Goal: Navigation & Orientation: Find specific page/section

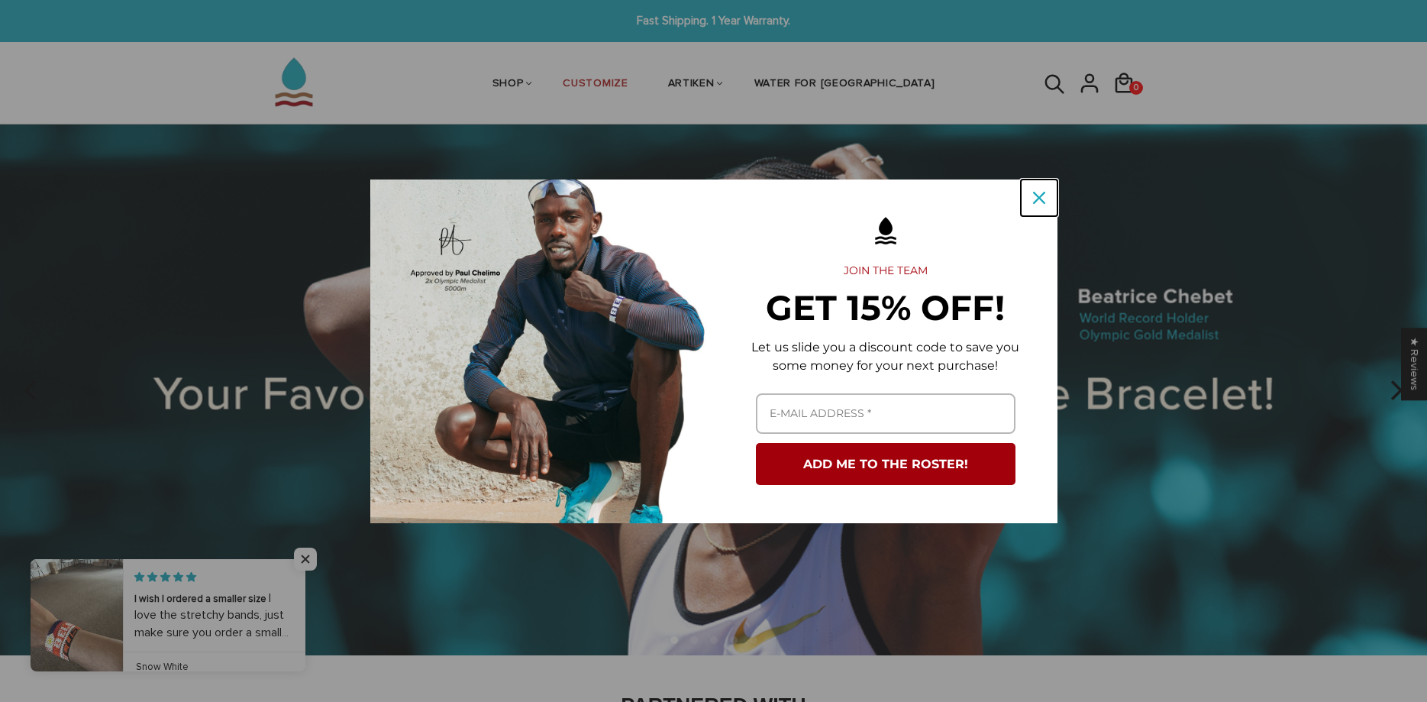
click at [1035, 196] on icon "close icon" at bounding box center [1039, 198] width 12 height 12
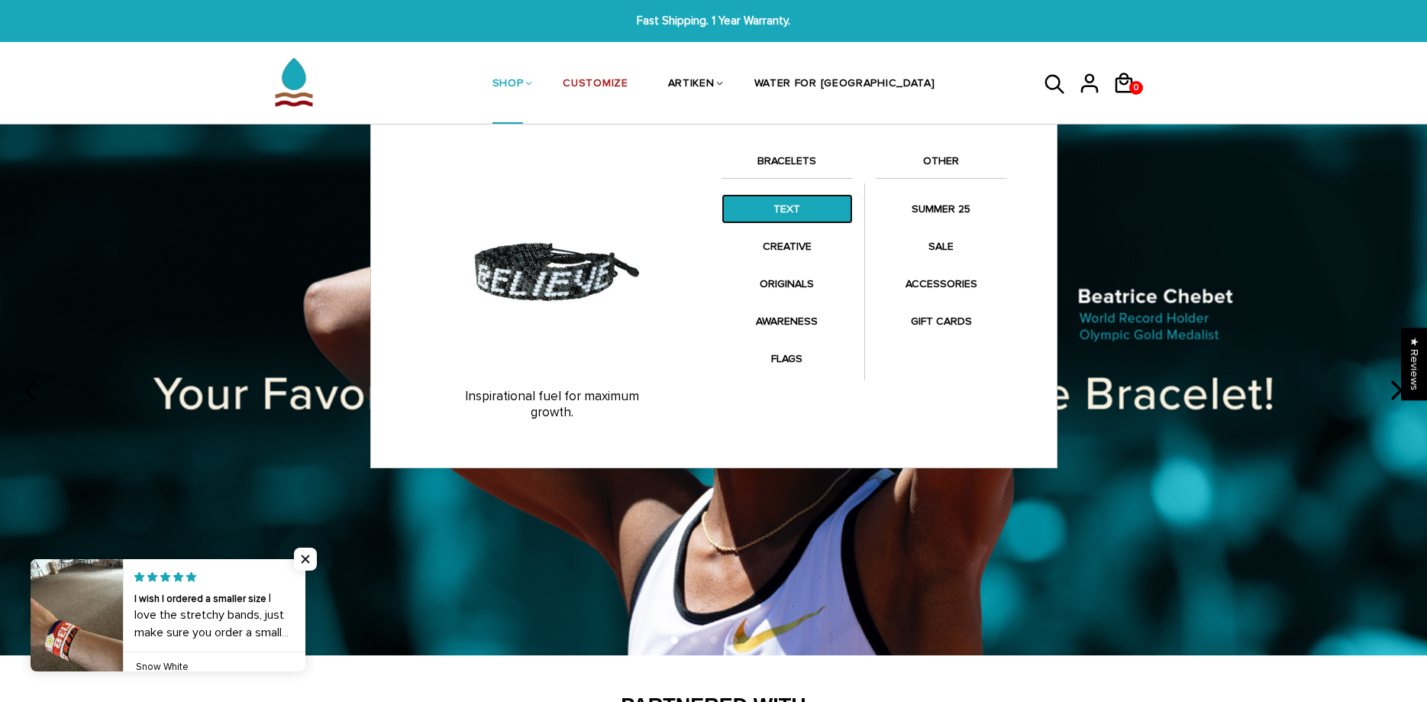
click at [767, 203] on link "TEXT" at bounding box center [787, 209] width 131 height 30
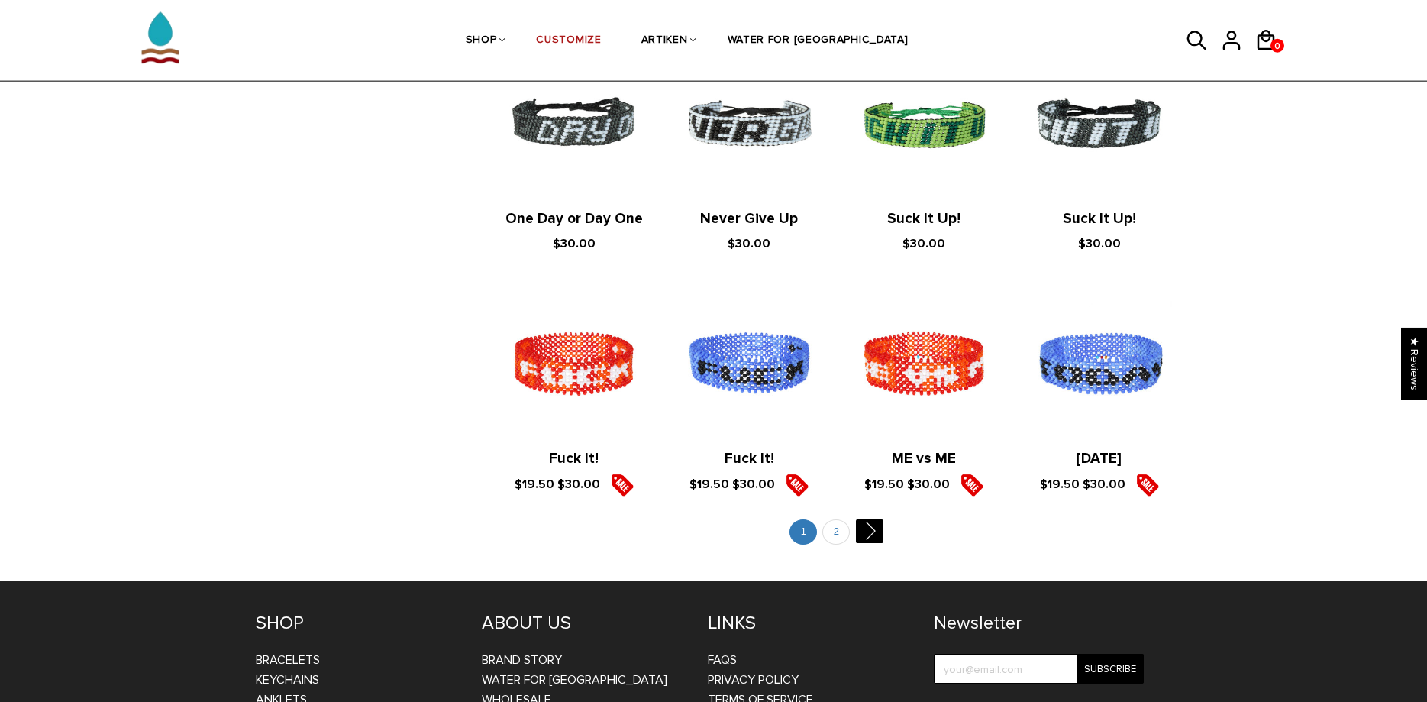
scroll to position [1636, 0]
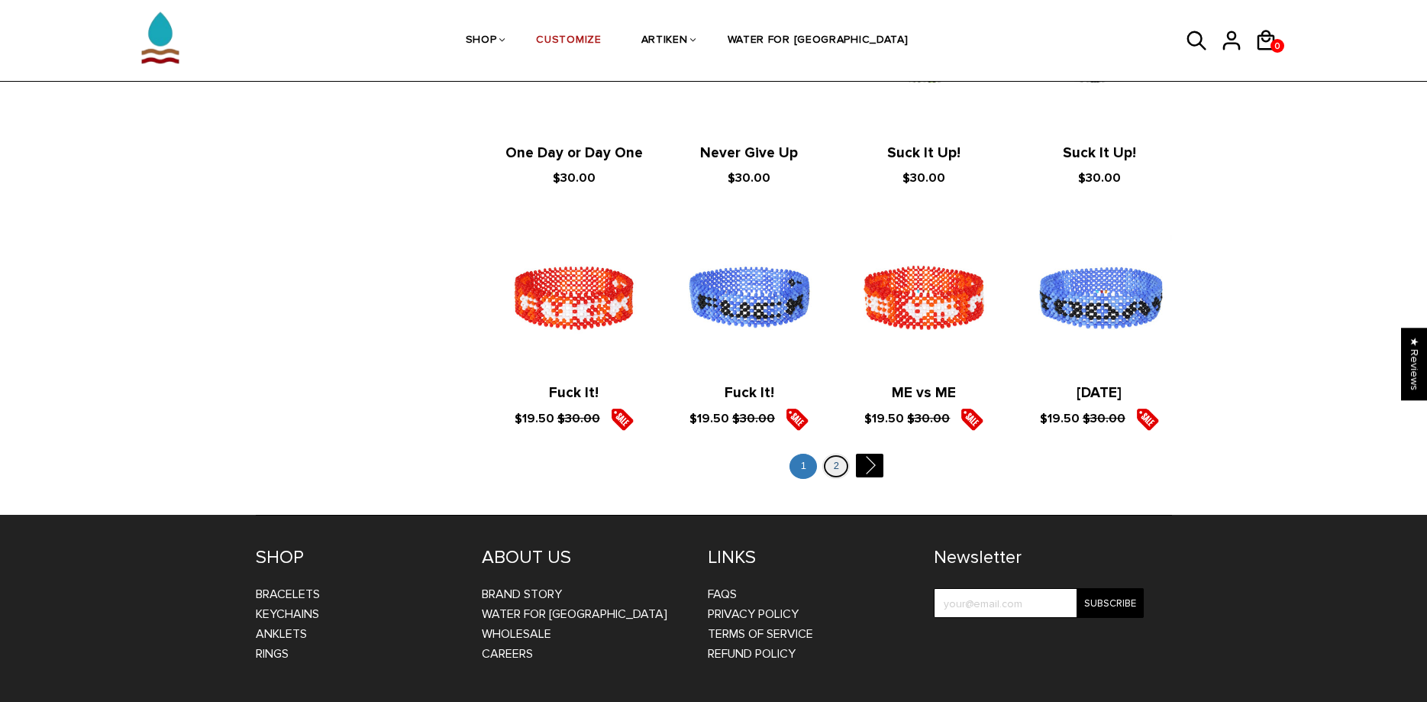
click at [836, 461] on link "2" at bounding box center [835, 466] width 27 height 25
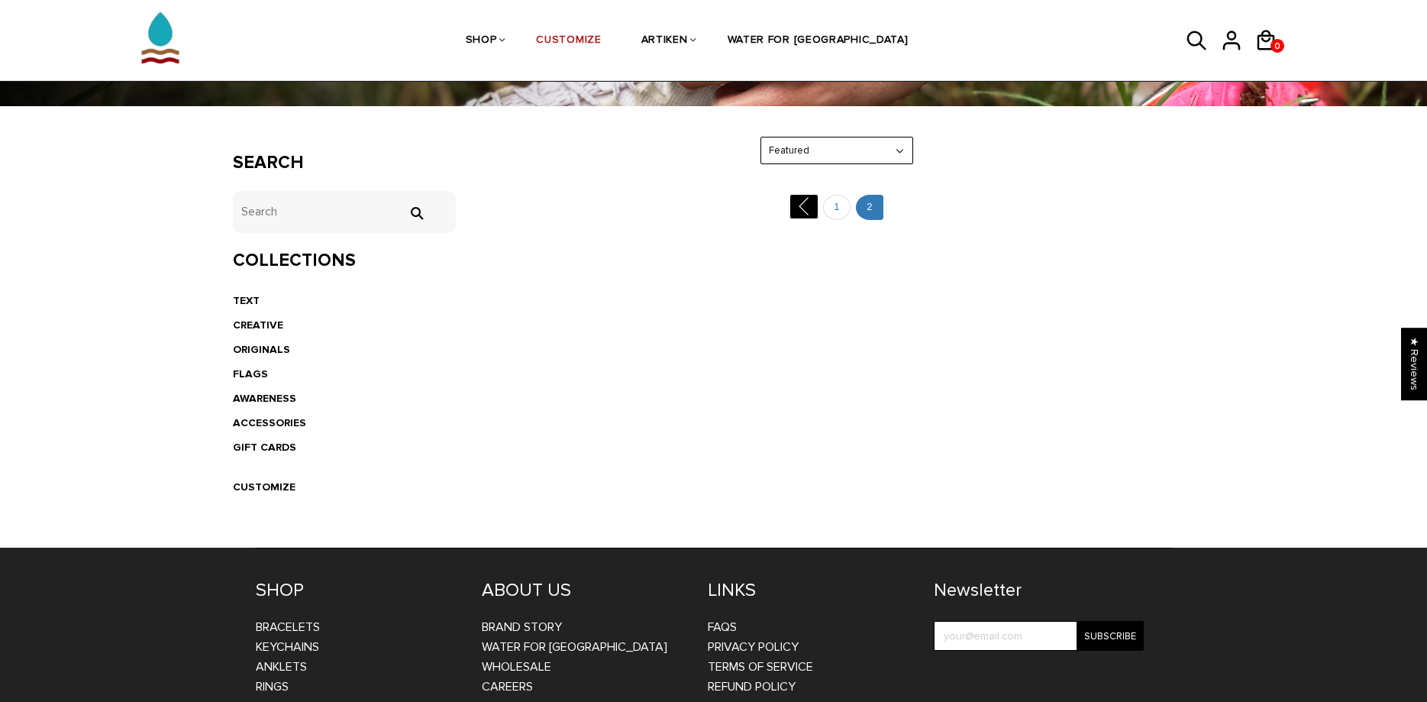
scroll to position [234, 0]
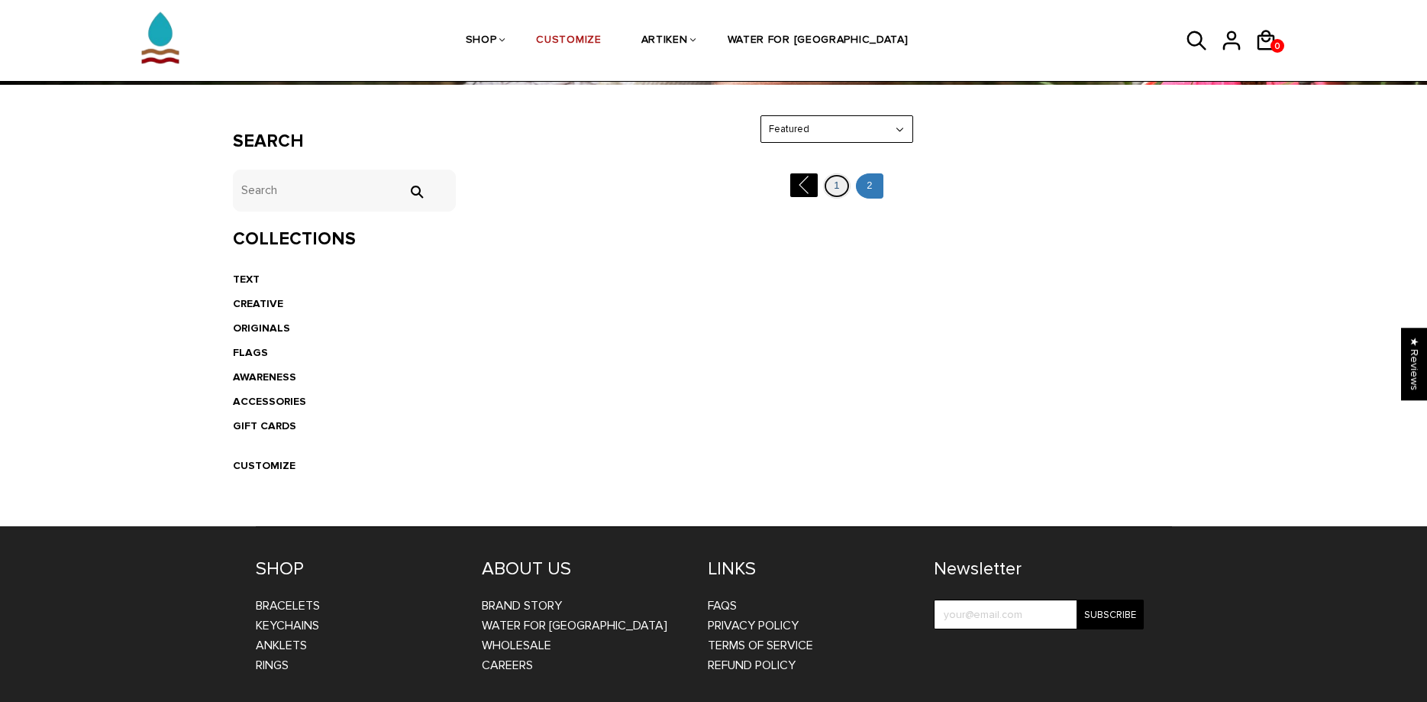
click at [830, 190] on link "1" at bounding box center [836, 185] width 27 height 25
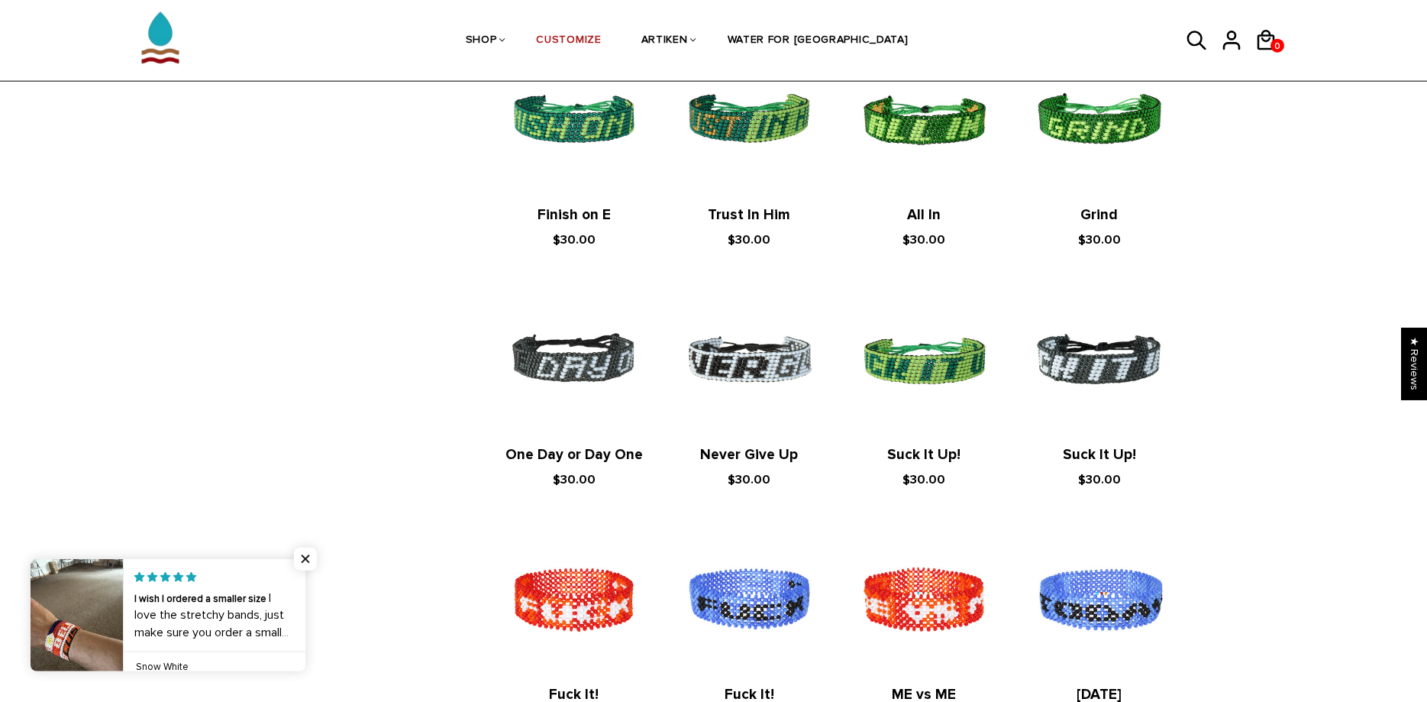
scroll to position [1480, 0]
